Goal: Information Seeking & Learning: Learn about a topic

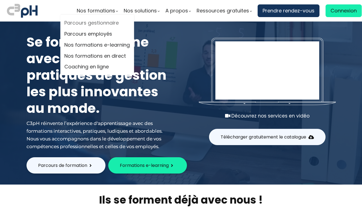
click at [99, 22] on link "Parcours gestionnaire" at bounding box center [96, 23] width 65 height 8
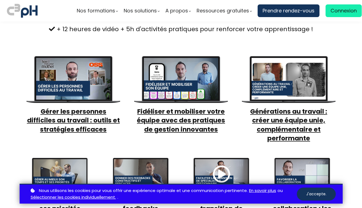
scroll to position [223, 0]
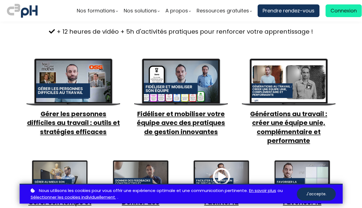
drag, startPoint x: 18, startPoint y: 105, endPoint x: 6, endPoint y: 115, distance: 16.0
click at [6, 115] on section "Vos 7 thèmes de formation e-learning + 12 heures de vidéo + 5h d'activités prat…" at bounding box center [181, 136] width 362 height 311
click at [74, 110] on span "Gérer les personnes difficiles au travail : outils et stratégies efficaces" at bounding box center [73, 123] width 93 height 26
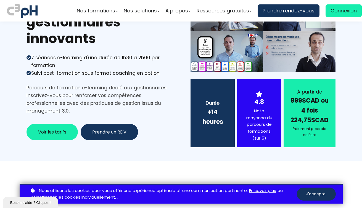
scroll to position [0, 0]
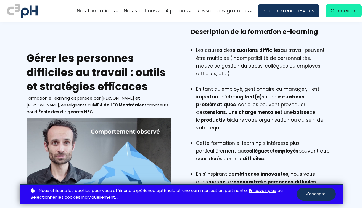
scroll to position [12, 0]
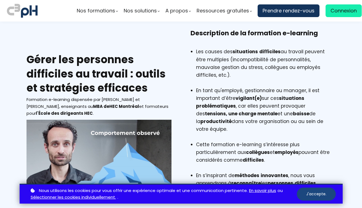
click at [314, 195] on button "J'accepte." at bounding box center [316, 194] width 39 height 13
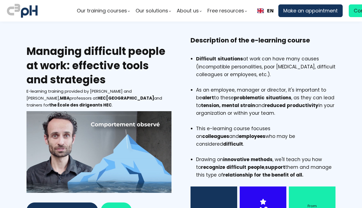
scroll to position [6, 0]
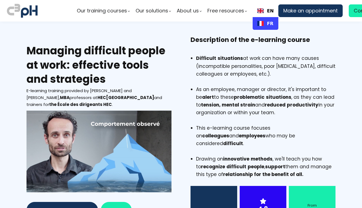
click at [268, 22] on link "FR" at bounding box center [265, 23] width 16 height 5
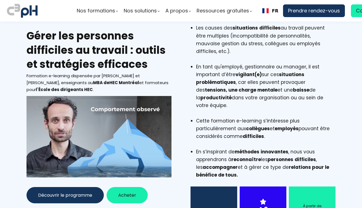
scroll to position [81, 0]
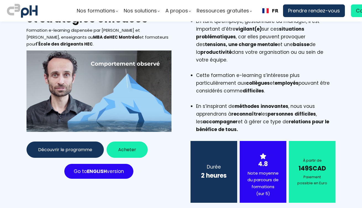
click at [75, 148] on span "Découvrir le programme" at bounding box center [65, 149] width 54 height 7
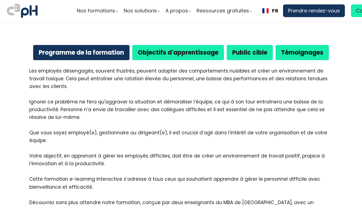
scroll to position [349, 0]
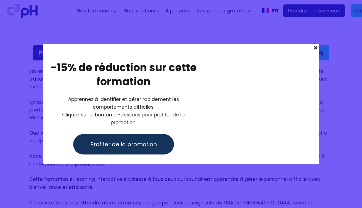
click at [316, 52] on span at bounding box center [315, 48] width 7 height 8
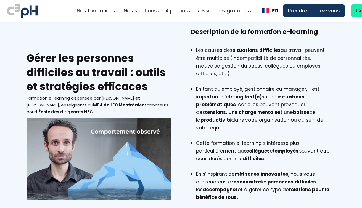
scroll to position [0, 0]
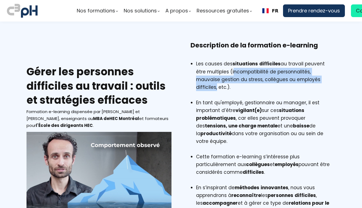
drag, startPoint x: 219, startPoint y: 72, endPoint x: 311, endPoint y: 79, distance: 91.9
click at [311, 79] on li "Les causes des situations difficiles au travail peuvent être multiples (incompa…" at bounding box center [266, 79] width 140 height 39
copy li "incompatibilité de personnalités, mauvaise gestion du stress, collègues ou empl…"
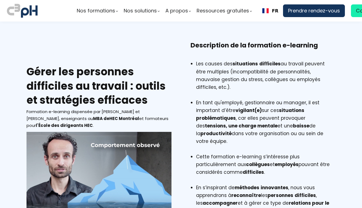
click at [236, 75] on li "Les causes des situations difficiles au travail peuvent être multiples (incompa…" at bounding box center [266, 79] width 140 height 39
drag, startPoint x: 230, startPoint y: 73, endPoint x: 291, endPoint y: 72, distance: 60.7
click at [291, 72] on li "Les causes des situations difficiles au travail peuvent être multiples (incompa…" at bounding box center [266, 79] width 140 height 39
drag, startPoint x: 201, startPoint y: 79, endPoint x: 236, endPoint y: 79, distance: 34.2
click at [236, 79] on li "Les causes des situations difficiles au travail peuvent être multiples (incompa…" at bounding box center [266, 79] width 140 height 39
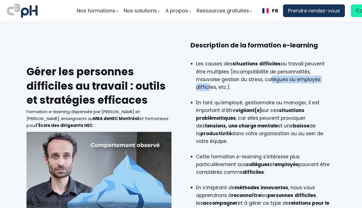
drag, startPoint x: 243, startPoint y: 80, endPoint x: 303, endPoint y: 79, distance: 61.0
click at [303, 79] on li "Les causes des situations difficiles au travail peuvent être multiples (incompa…" at bounding box center [266, 79] width 140 height 39
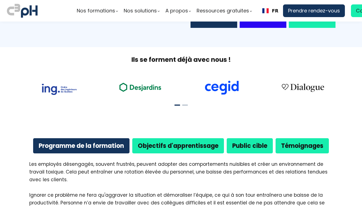
scroll to position [257, 0]
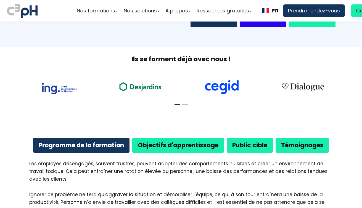
click at [259, 141] on b "Public cible" at bounding box center [249, 145] width 35 height 9
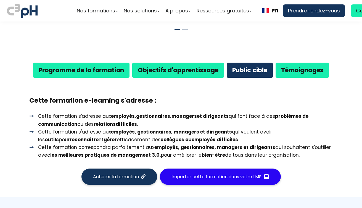
scroll to position [327, 0]
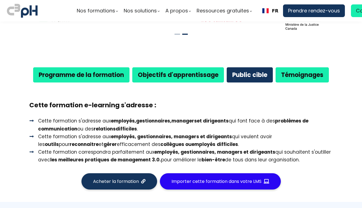
click at [176, 71] on b "Objectifs d'apprentissage" at bounding box center [178, 75] width 81 height 9
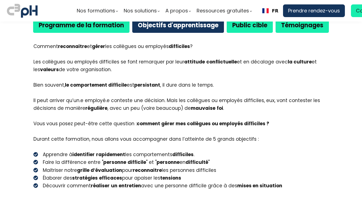
scroll to position [377, 0]
